Goal: Connect with others: Find contact information

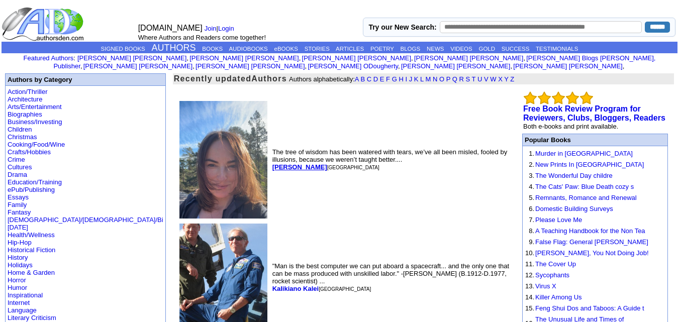
click at [272, 163] on b "Cathrine Hottran" at bounding box center [299, 167] width 55 height 8
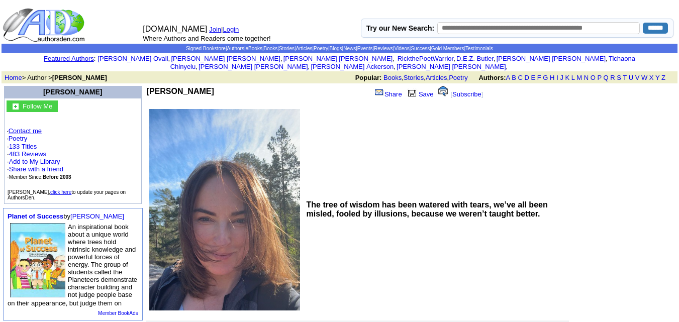
click at [31, 127] on link "Contact me" at bounding box center [25, 131] width 33 height 8
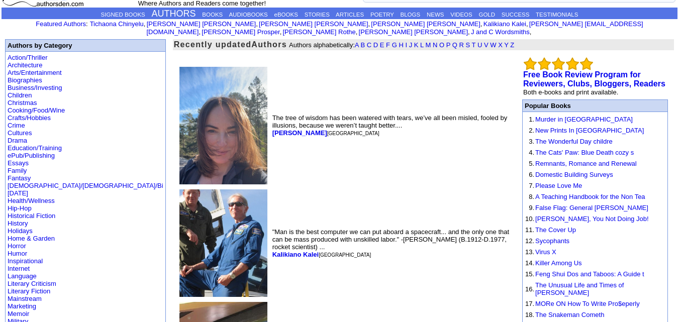
scroll to position [33, 0]
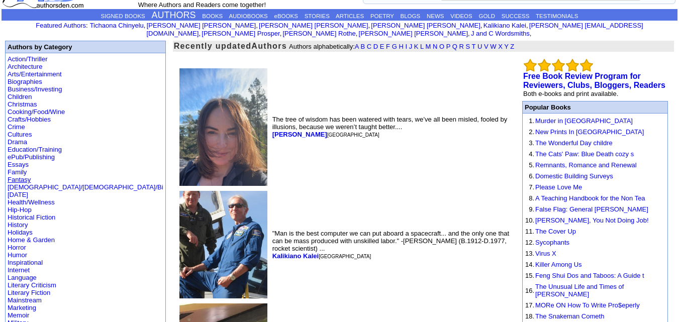
click at [13, 176] on link "Fantasy" at bounding box center [19, 180] width 23 height 8
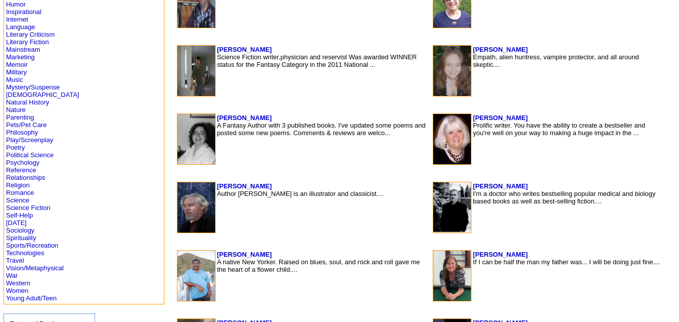
scroll to position [416, 0]
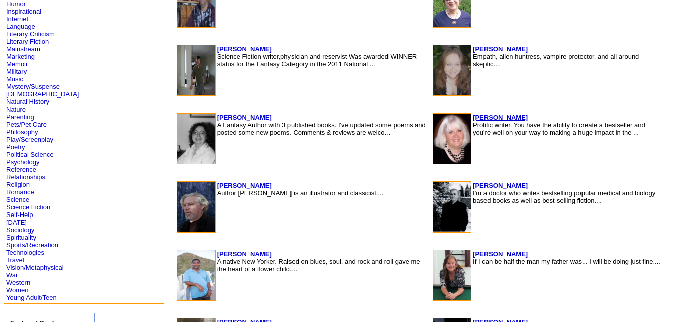
click at [473, 116] on b "[PERSON_NAME]" at bounding box center [500, 118] width 55 height 8
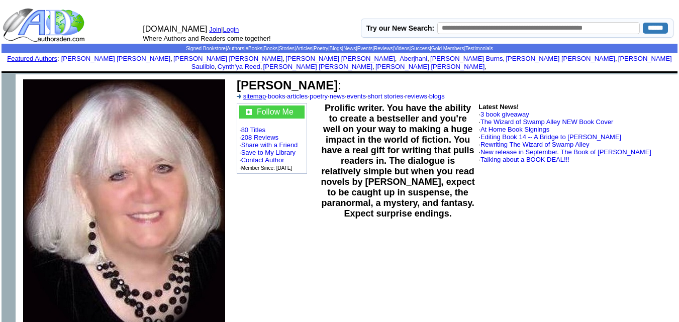
click at [259, 92] on link "sitemap" at bounding box center [254, 96] width 23 height 8
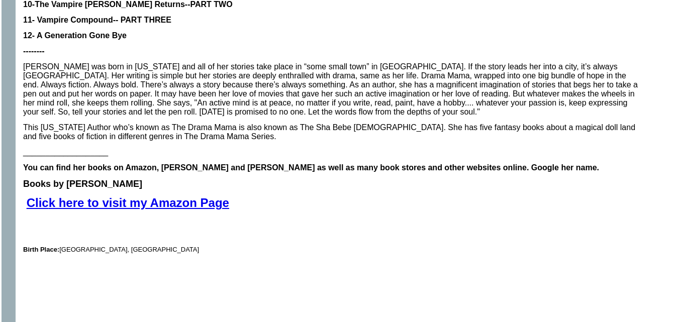
scroll to position [854, 0]
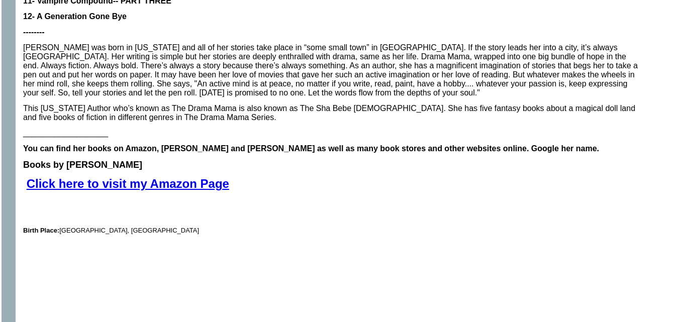
click at [193, 177] on b "k here to visit my Amazon Page" at bounding box center [139, 184] width 180 height 14
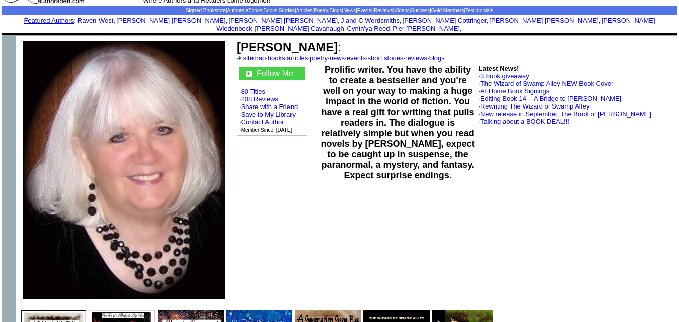
scroll to position [0, 0]
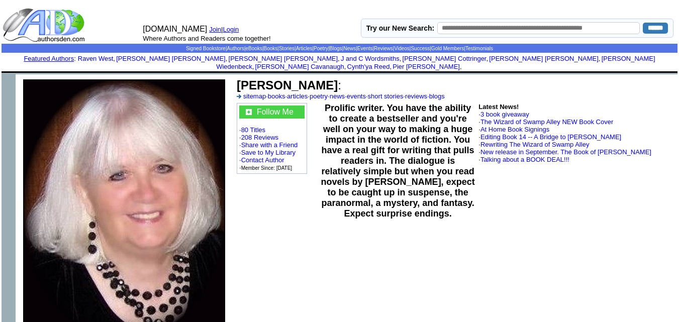
drag, startPoint x: 355, startPoint y: 75, endPoint x: 240, endPoint y: 79, distance: 115.1
click at [240, 79] on b "[PERSON_NAME]" at bounding box center [287, 85] width 101 height 14
copy b "[PERSON_NAME]"
click at [263, 149] on link "Save to My Library" at bounding box center [268, 153] width 54 height 8
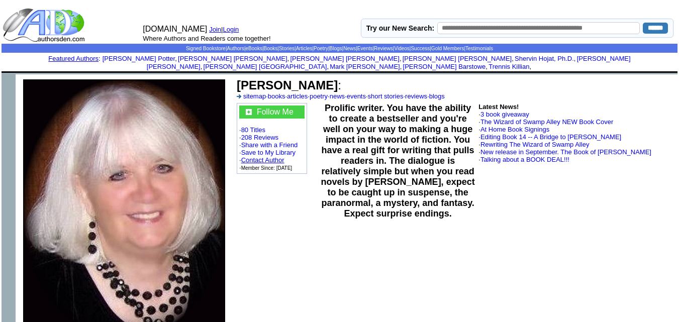
click at [268, 156] on link "Contact Author" at bounding box center [262, 160] width 43 height 8
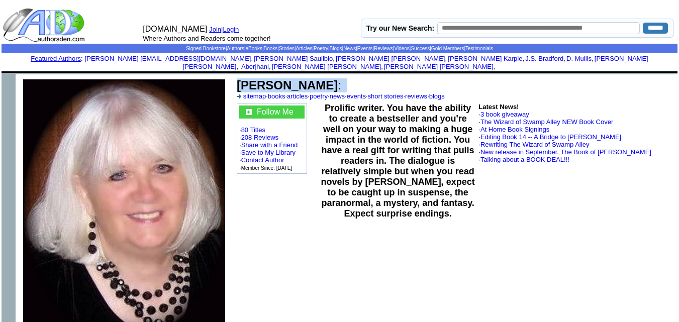
drag, startPoint x: 374, startPoint y: 77, endPoint x: 239, endPoint y: 77, distance: 135.1
click at [239, 77] on td "[PERSON_NAME] : sitemap · books · articles · poetry · news · events · short sto…" at bounding box center [454, 89] width 439 height 25
copy td "[PERSON_NAME] :"
